Goal: Task Accomplishment & Management: Manage account settings

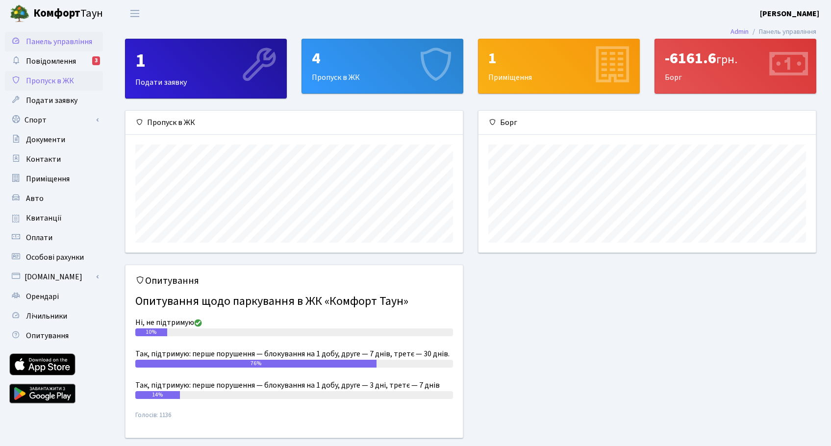
scroll to position [142, 337]
click at [74, 80] on link "Пропуск в ЖК" at bounding box center [54, 81] width 98 height 20
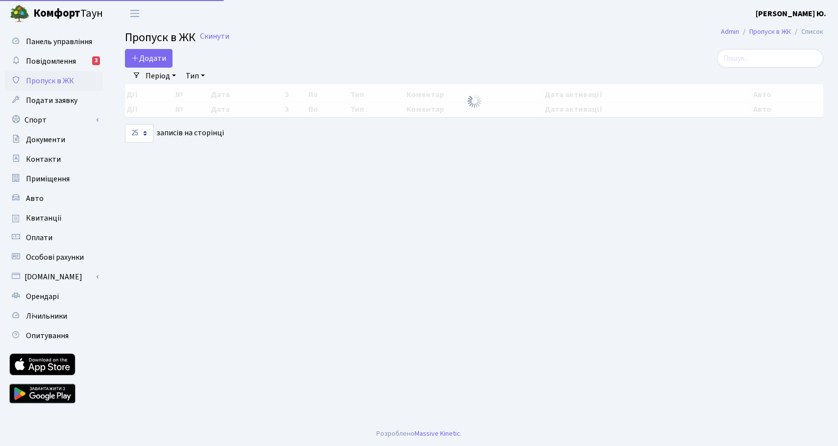
select select "25"
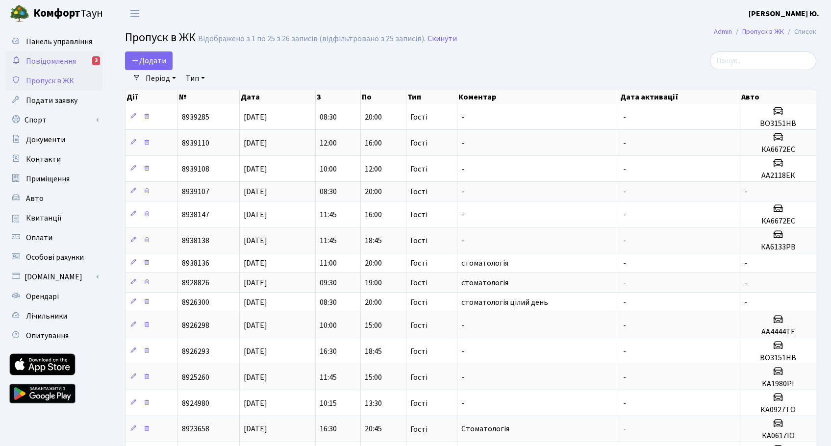
click at [63, 59] on span "Повідомлення" at bounding box center [51, 61] width 50 height 11
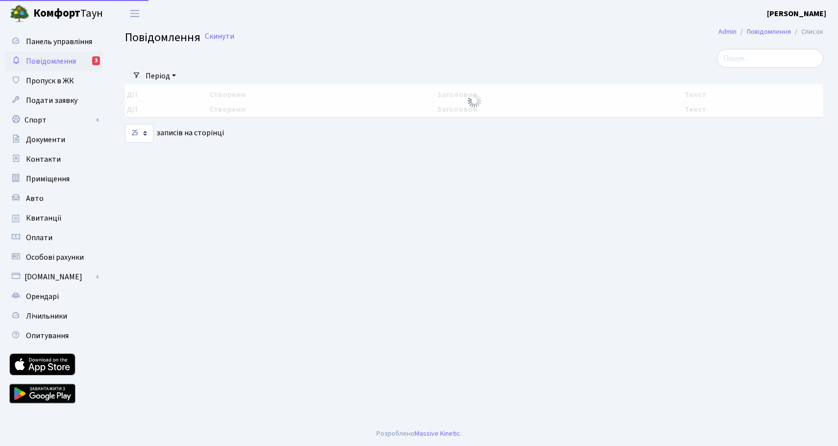
select select "25"
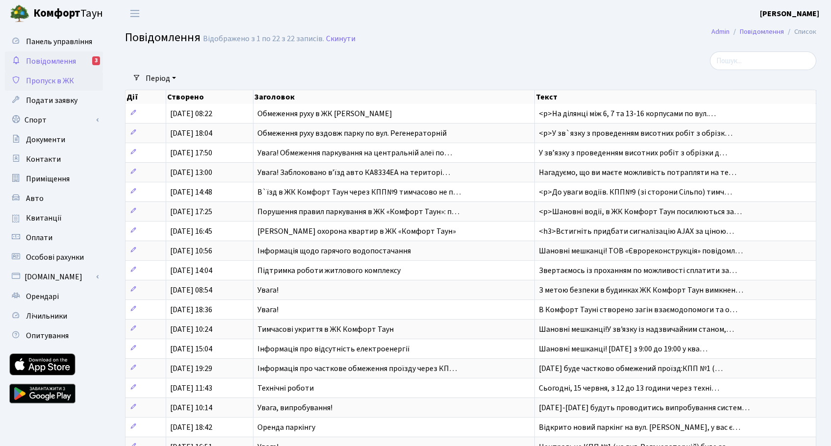
click at [53, 78] on span "Пропуск в ЖК" at bounding box center [50, 80] width 48 height 11
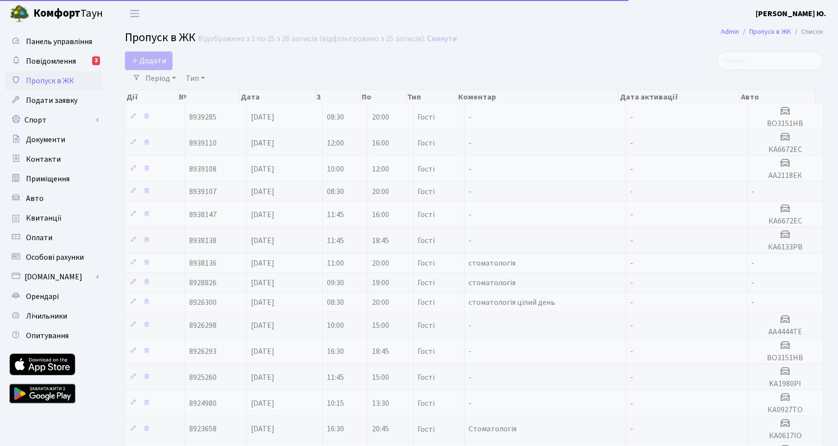
select select "25"
